Goal: Task Accomplishment & Management: Manage account settings

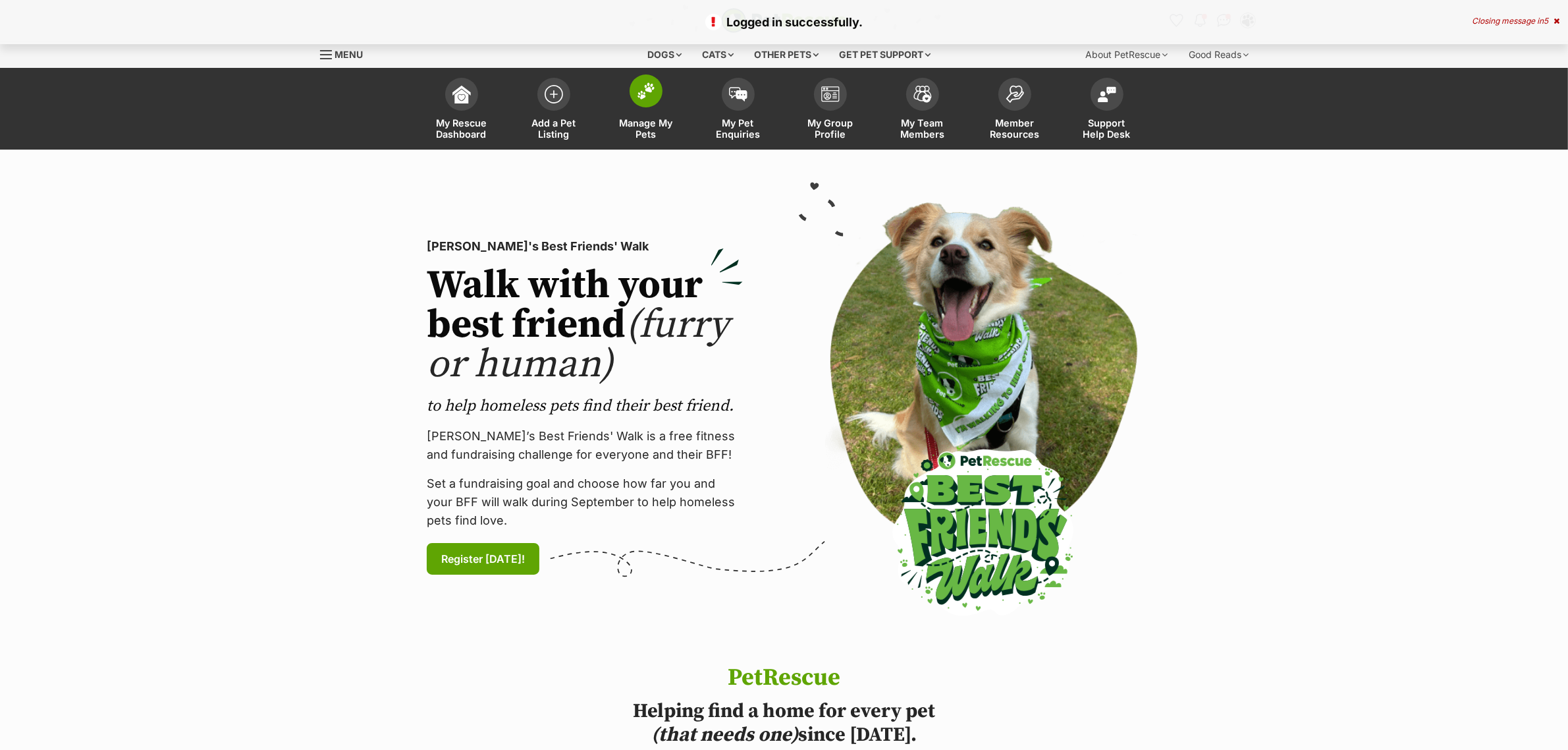
click at [665, 107] on link "Manage My Pets" at bounding box center [646, 110] width 92 height 78
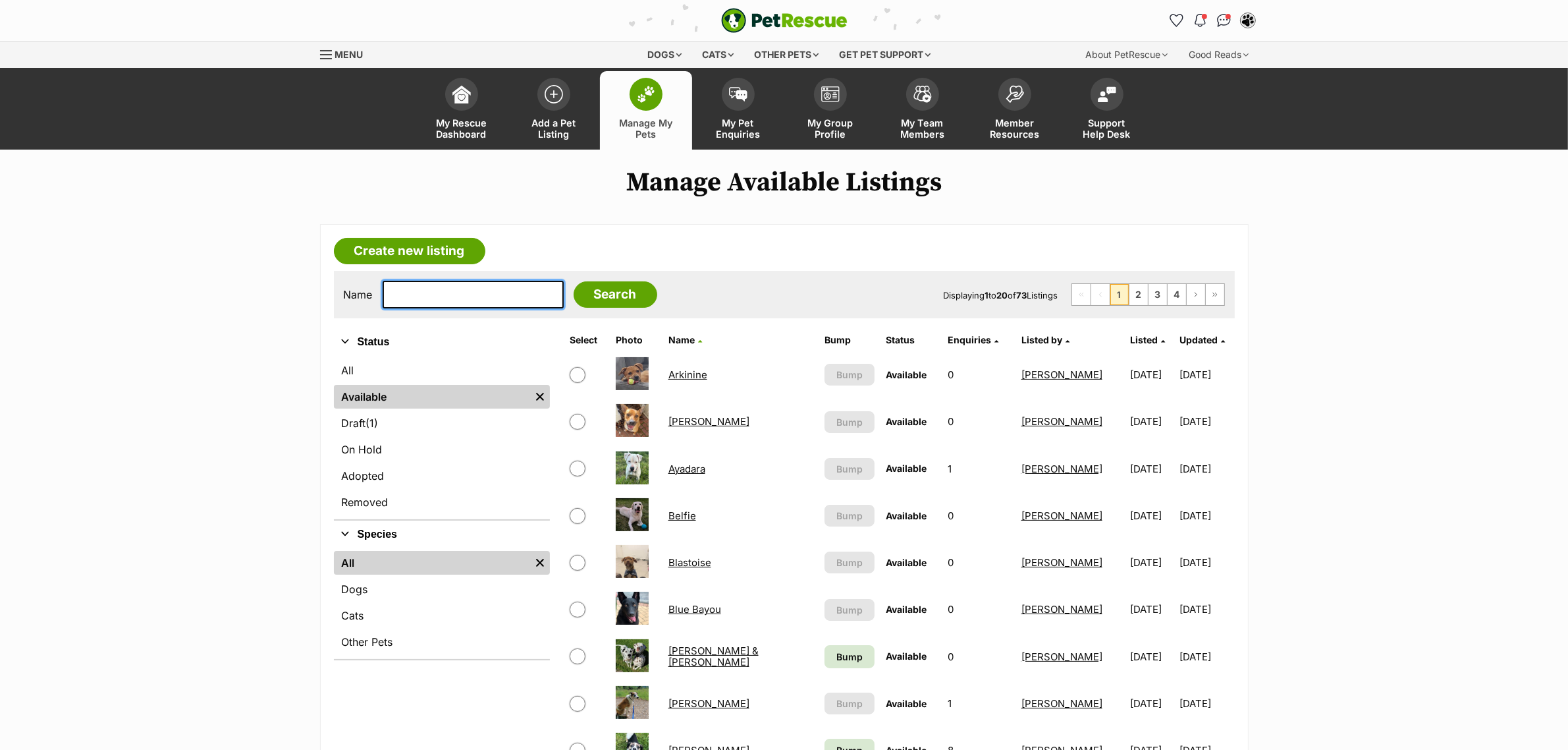
click at [443, 295] on input "text" at bounding box center [473, 295] width 181 height 27
type input "[PERSON_NAME]"
click at [574, 282] on input "Search" at bounding box center [615, 295] width 83 height 27
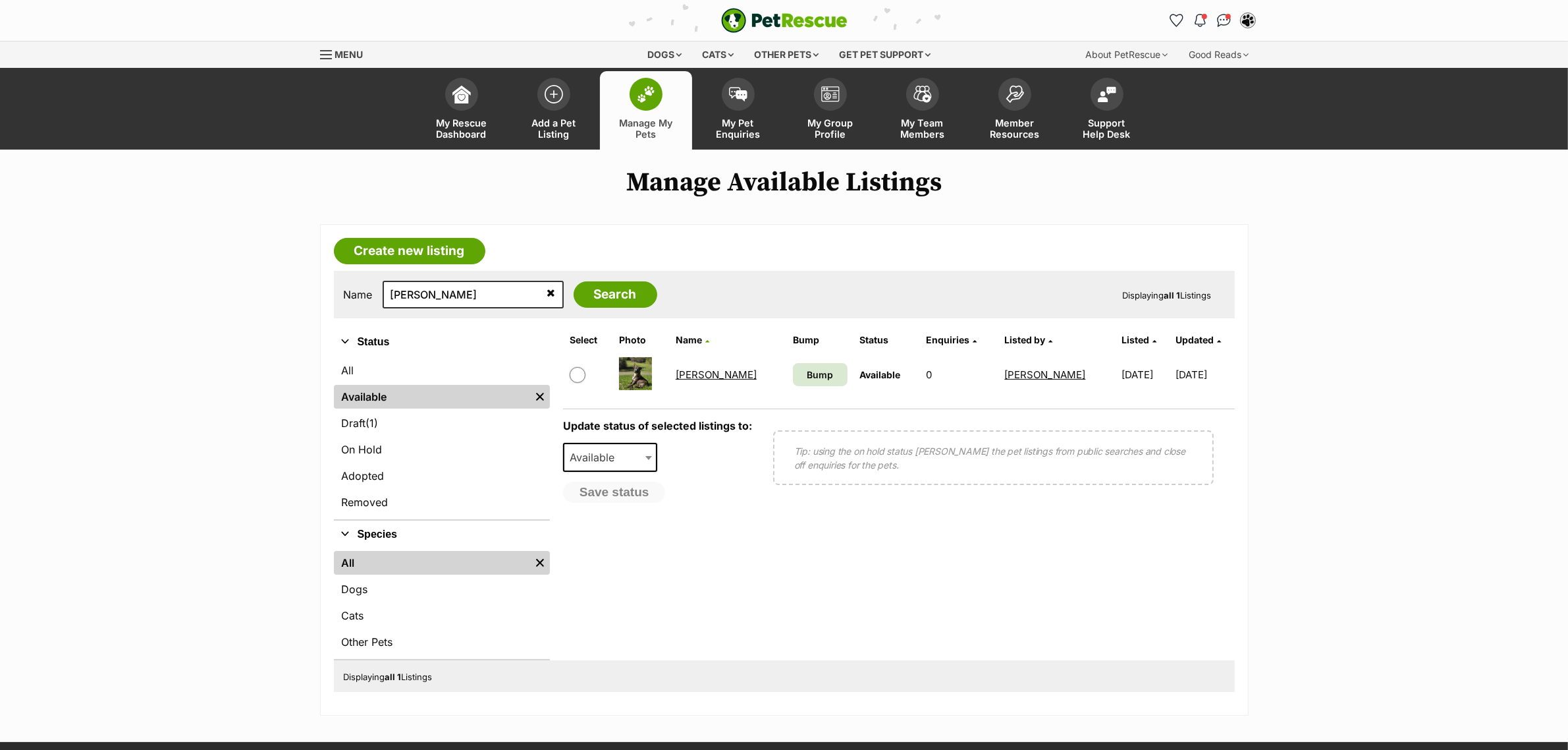
click at [574, 372] on input "checkbox" at bounding box center [577, 375] width 15 height 15
checkbox input "true"
click at [588, 456] on span "Available" at bounding box center [596, 457] width 64 height 18
select select "on_hold"
click at [610, 490] on span "Please select a reason" at bounding box center [629, 496] width 129 height 18
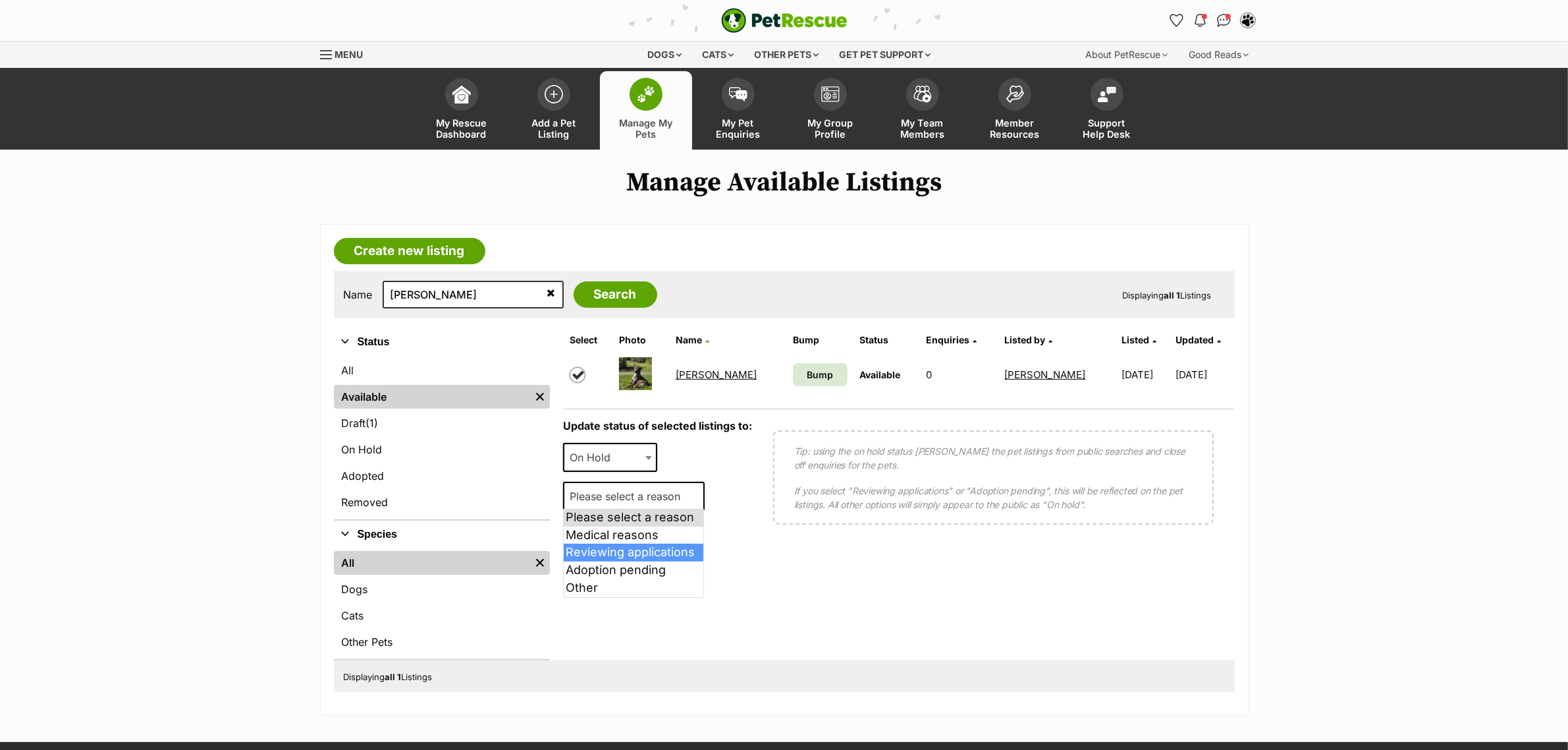
select select "reviewing_applications"
click at [624, 531] on button "Save status" at bounding box center [615, 532] width 104 height 22
